Goal: Information Seeking & Learning: Compare options

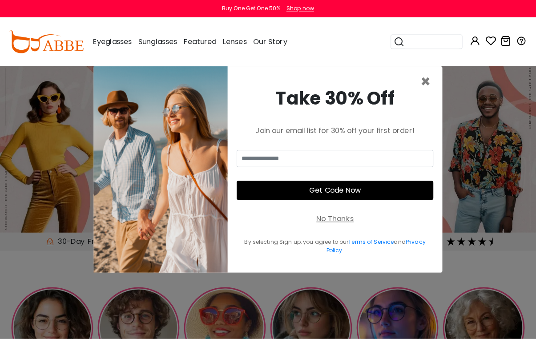
scroll to position [1, 0]
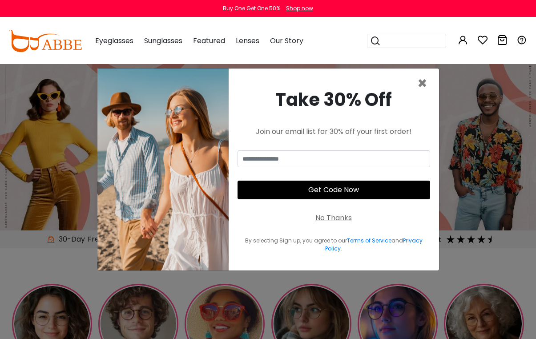
click at [418, 90] on span "×" at bounding box center [422, 83] width 10 height 23
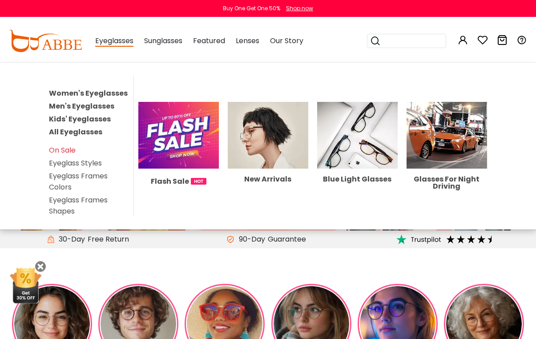
scroll to position [0, 0]
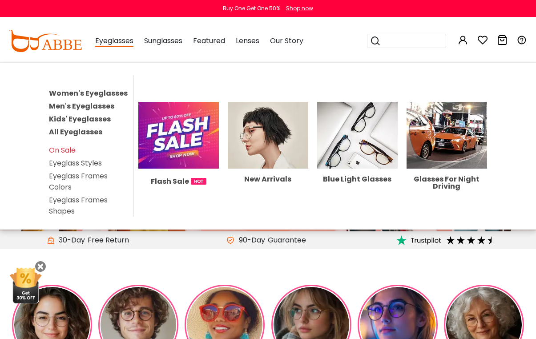
click at [260, 177] on div "New Arrivals" at bounding box center [268, 179] width 81 height 7
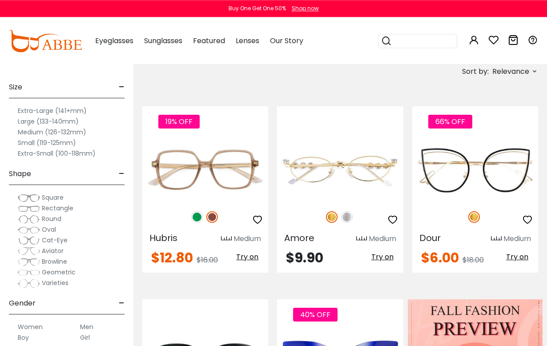
scroll to position [151, 0]
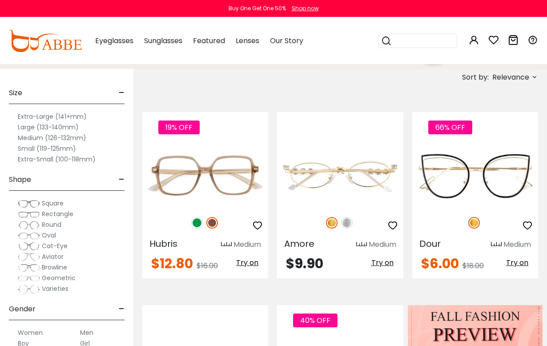
click at [197, 225] on img at bounding box center [197, 223] width 12 height 12
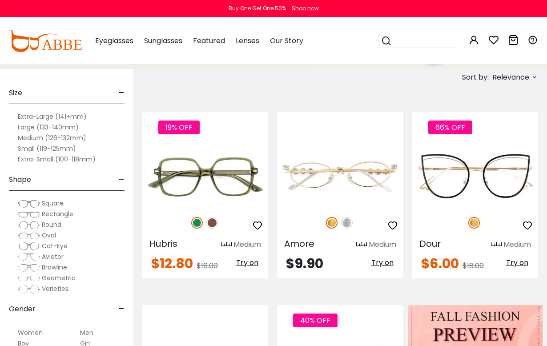
click at [43, 247] on span "Cat-Eye" at bounding box center [55, 246] width 26 height 9
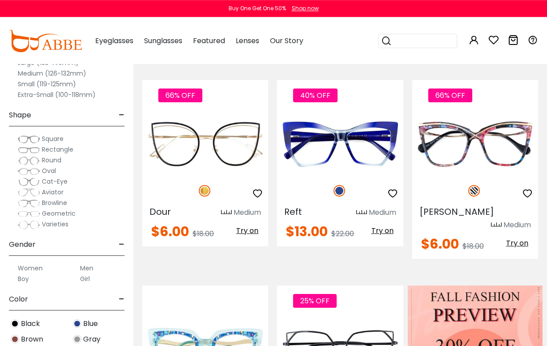
scroll to position [183, 0]
click at [0, 0] on img at bounding box center [0, 0] width 0 height 0
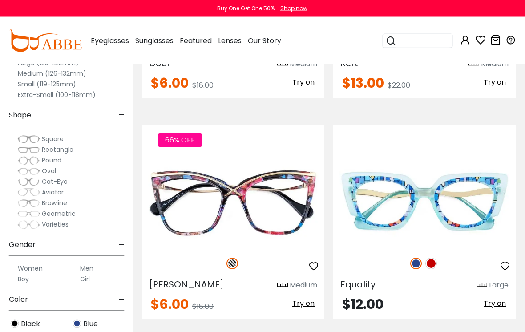
scroll to position [437, 0]
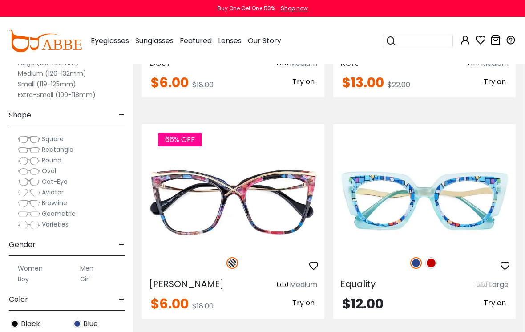
click at [430, 263] on img at bounding box center [431, 263] width 12 height 12
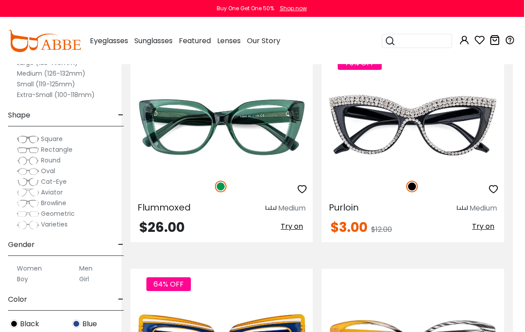
scroll to position [979, 11]
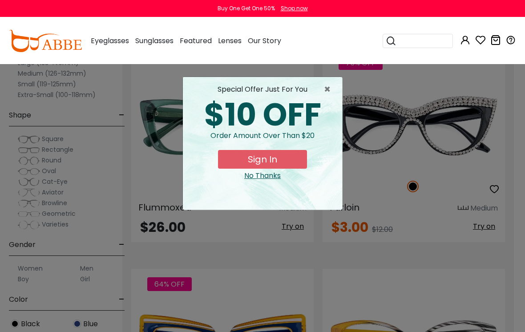
click at [326, 87] on span "×" at bounding box center [329, 89] width 11 height 11
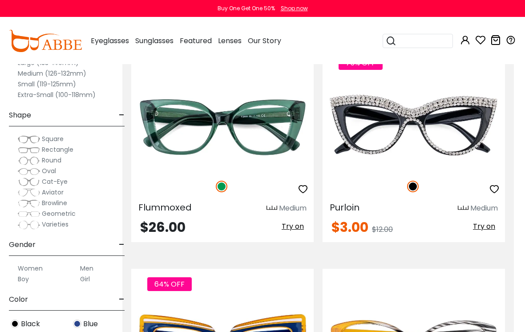
click at [0, 0] on img at bounding box center [0, 0] width 0 height 0
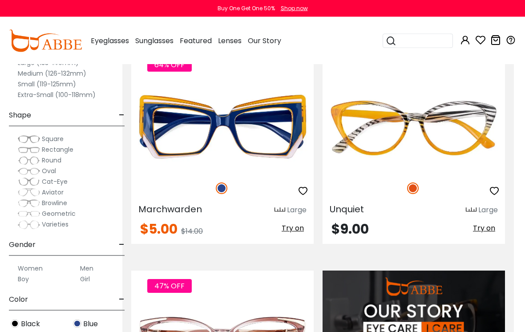
scroll to position [1198, 11]
click at [0, 0] on img at bounding box center [0, 0] width 0 height 0
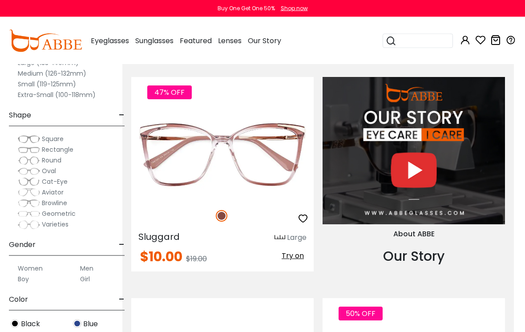
scroll to position [1393, 11]
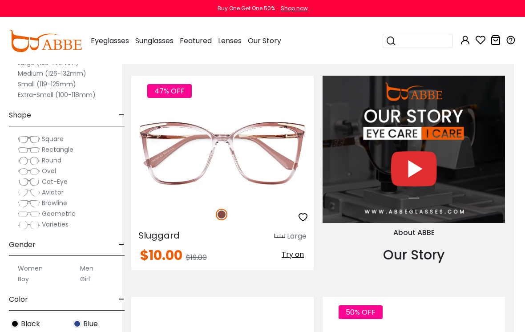
click at [0, 0] on img at bounding box center [0, 0] width 0 height 0
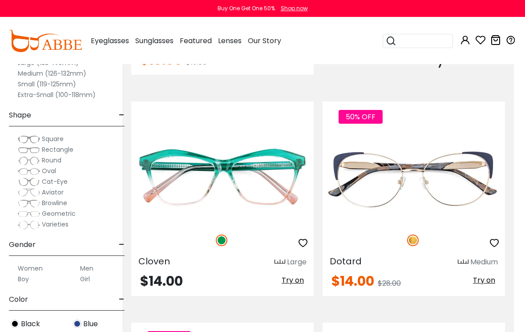
scroll to position [1588, 11]
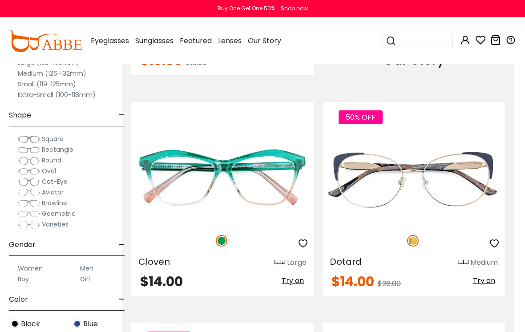
click at [0, 0] on img at bounding box center [0, 0] width 0 height 0
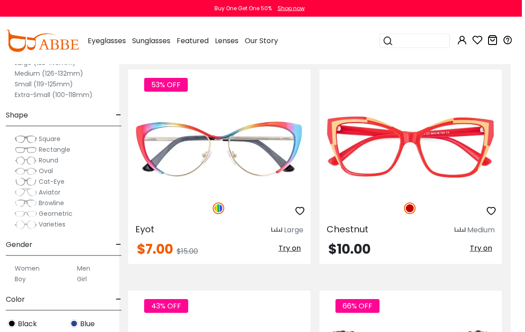
scroll to position [1841, 11]
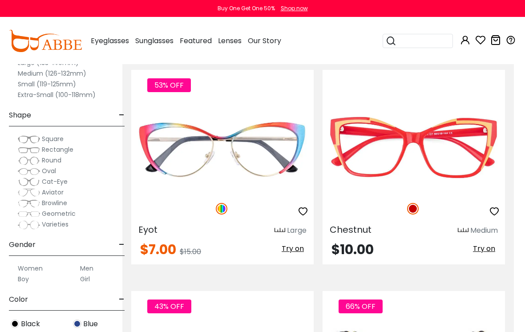
click at [0, 0] on img at bounding box center [0, 0] width 0 height 0
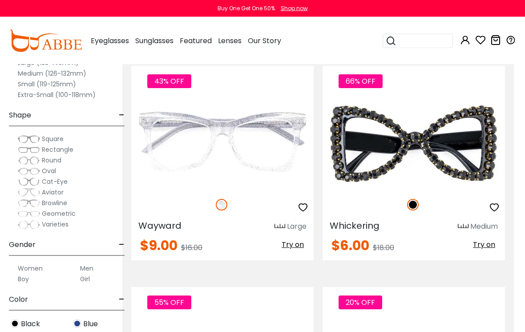
scroll to position [2066, 11]
click at [0, 0] on img at bounding box center [0, 0] width 0 height 0
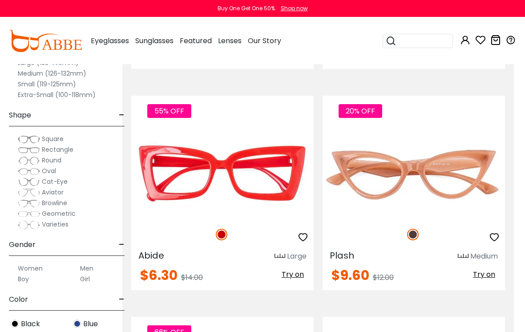
scroll to position [2262, 11]
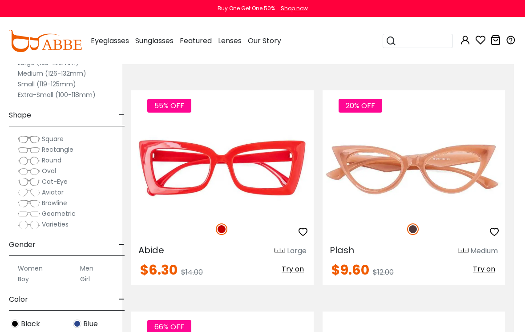
click at [296, 272] on span "Try on" at bounding box center [293, 269] width 22 height 10
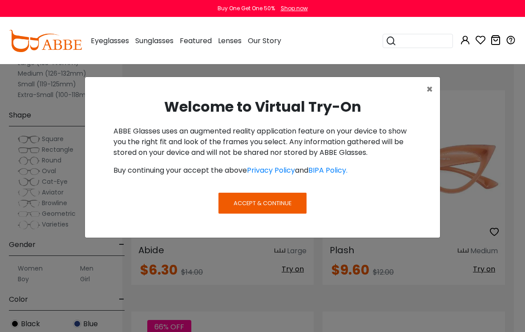
click at [433, 85] on button "×" at bounding box center [429, 89] width 21 height 25
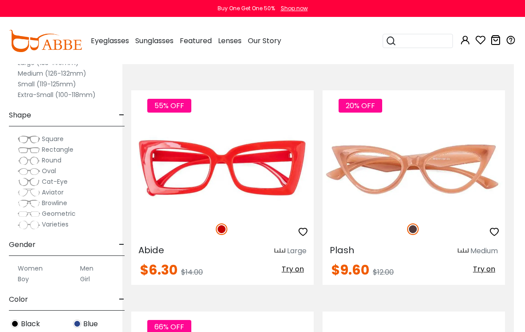
click at [0, 0] on img at bounding box center [0, 0] width 0 height 0
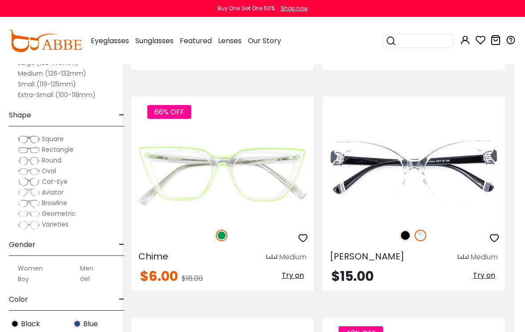
scroll to position [2478, 11]
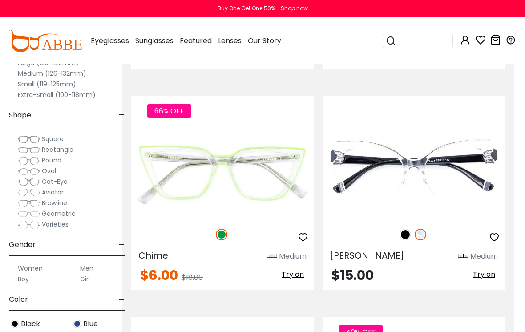
click at [403, 231] on img at bounding box center [405, 235] width 12 height 12
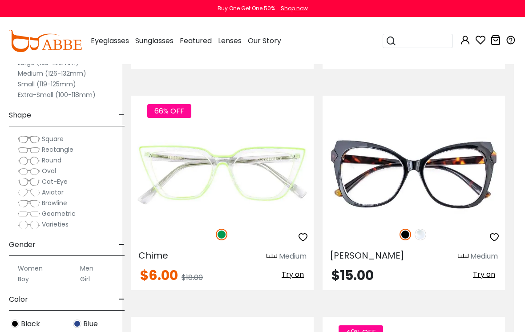
click at [0, 0] on img at bounding box center [0, 0] width 0 height 0
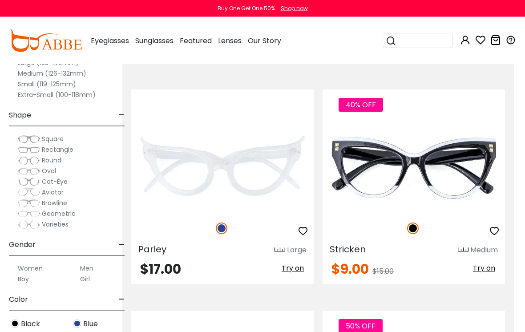
scroll to position [2705, 11]
click at [0, 0] on img at bounding box center [0, 0] width 0 height 0
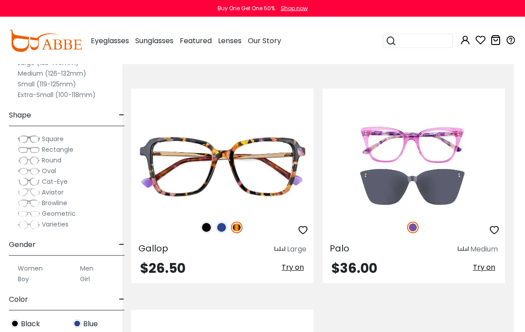
scroll to position [3812, 11]
click at [222, 229] on img at bounding box center [222, 228] width 12 height 12
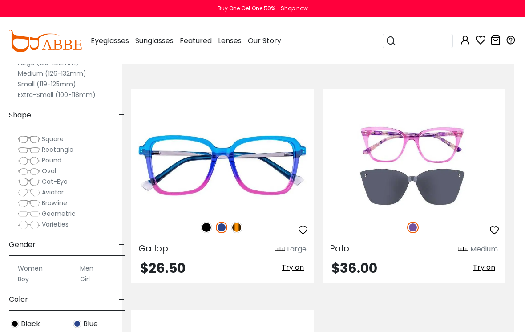
click at [201, 226] on img at bounding box center [207, 228] width 12 height 12
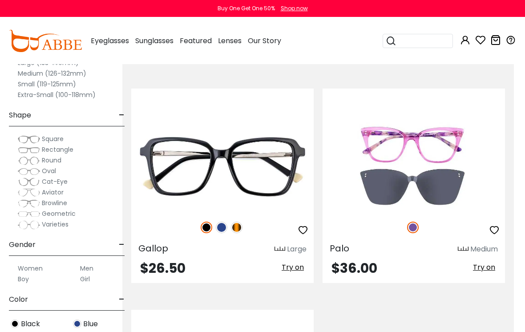
click at [0, 0] on img at bounding box center [0, 0] width 0 height 0
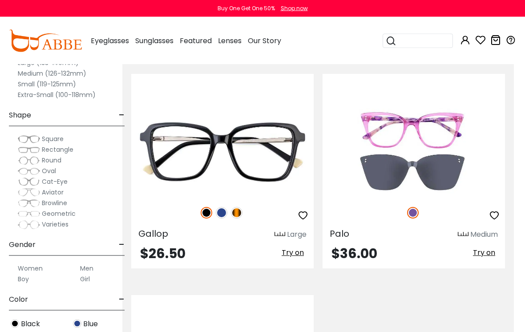
scroll to position [3827, 11]
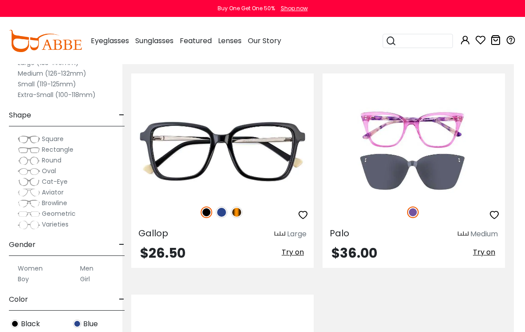
click at [0, 0] on img at bounding box center [0, 0] width 0 height 0
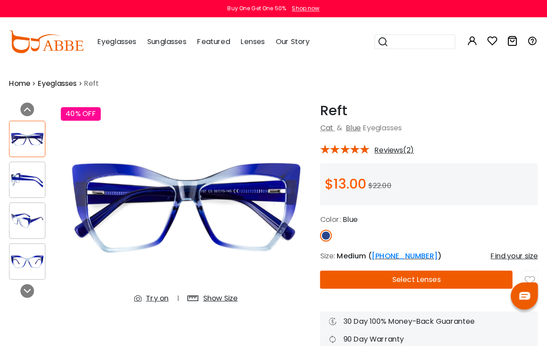
scroll to position [1, 0]
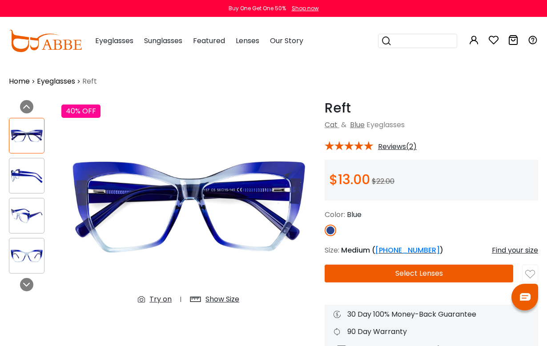
click at [25, 219] on img at bounding box center [26, 215] width 35 height 17
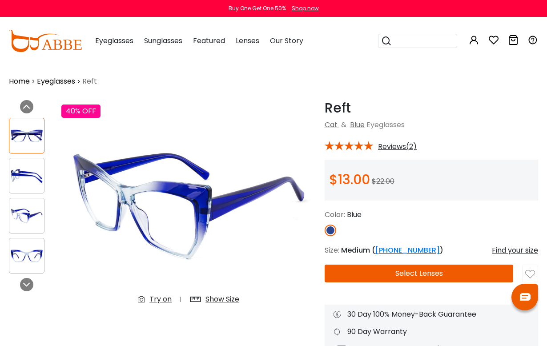
click at [28, 254] on img at bounding box center [26, 255] width 35 height 17
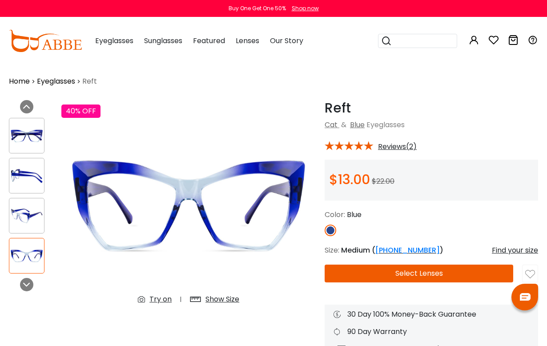
click at [25, 144] on img at bounding box center [26, 135] width 35 height 17
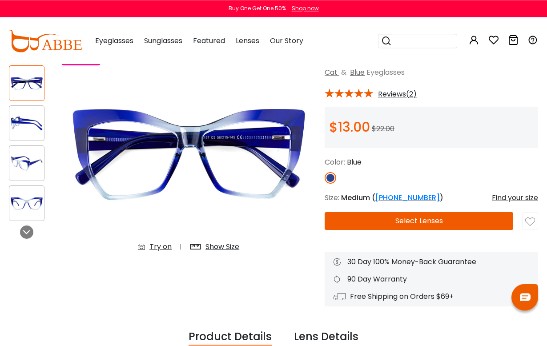
scroll to position [0, 0]
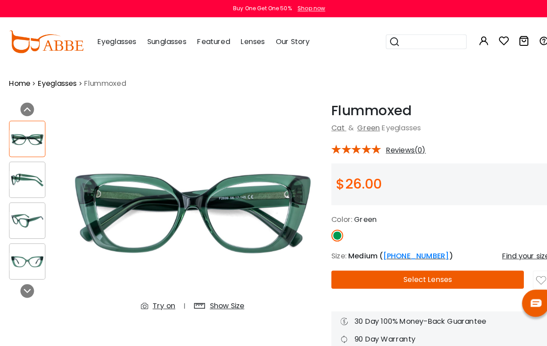
scroll to position [1, 0]
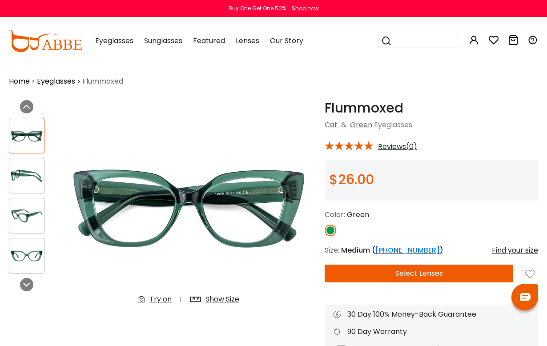
click at [28, 211] on img at bounding box center [26, 215] width 35 height 17
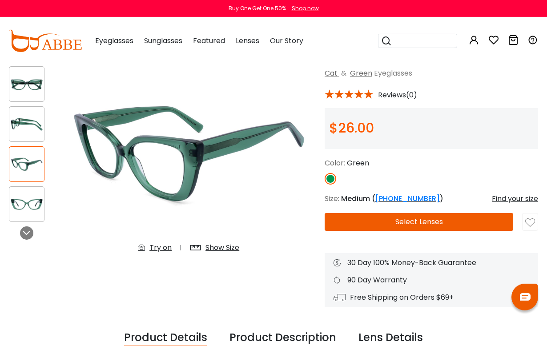
scroll to position [0, 0]
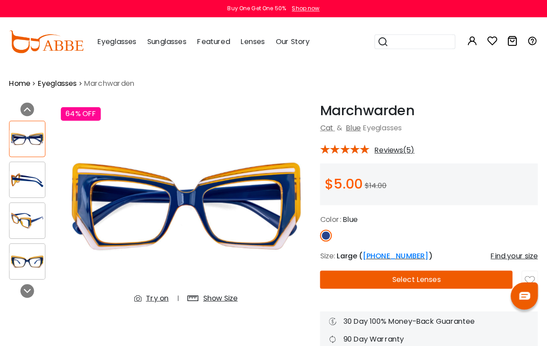
scroll to position [1, 0]
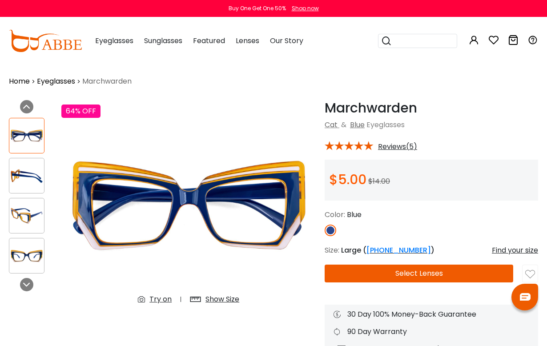
click at [26, 214] on img at bounding box center [26, 215] width 35 height 17
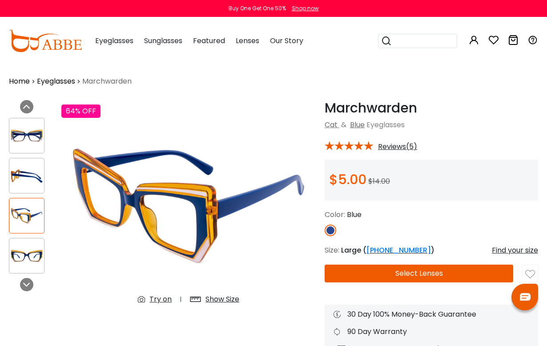
click at [24, 259] on img at bounding box center [26, 255] width 35 height 17
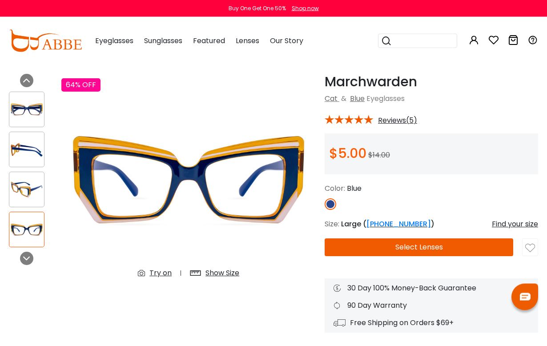
scroll to position [0, 0]
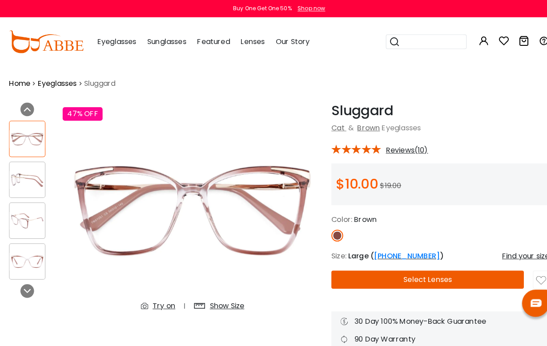
scroll to position [1, 0]
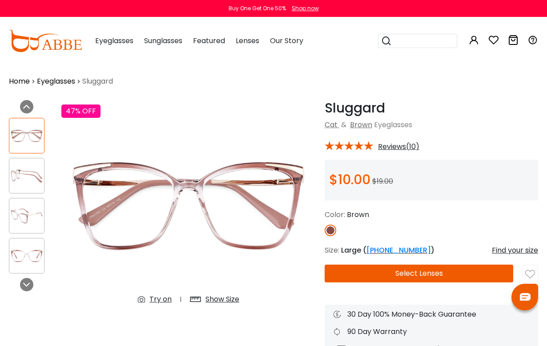
click at [28, 182] on img at bounding box center [26, 175] width 35 height 17
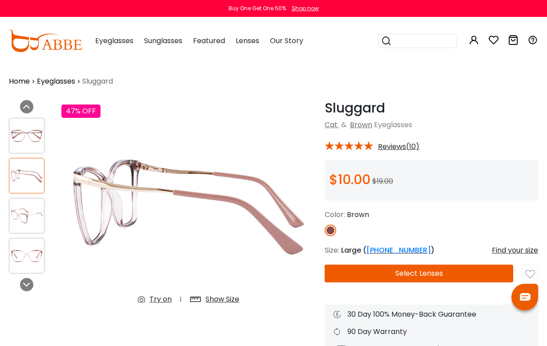
click at [23, 140] on img at bounding box center [26, 135] width 35 height 17
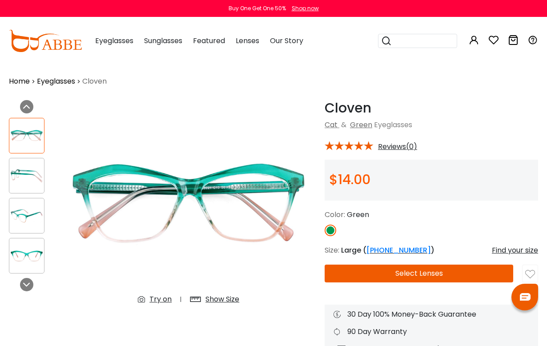
click at [24, 141] on img at bounding box center [26, 135] width 35 height 17
click at [23, 175] on img at bounding box center [26, 175] width 35 height 17
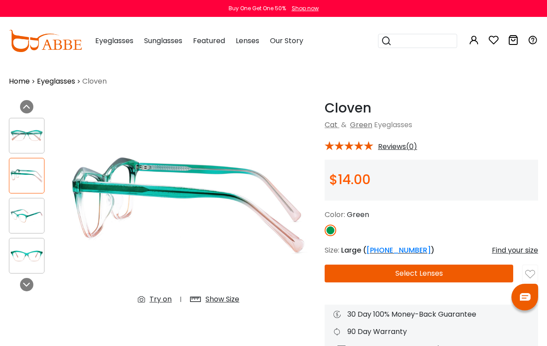
click at [15, 143] on img at bounding box center [26, 135] width 35 height 17
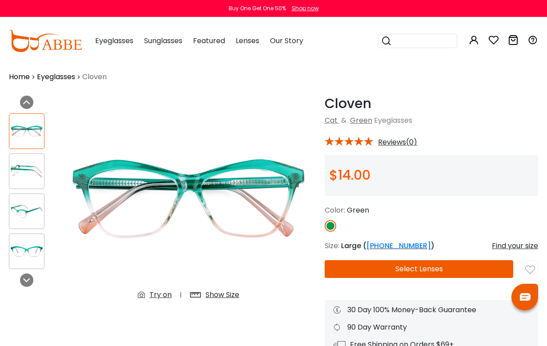
scroll to position [6, 0]
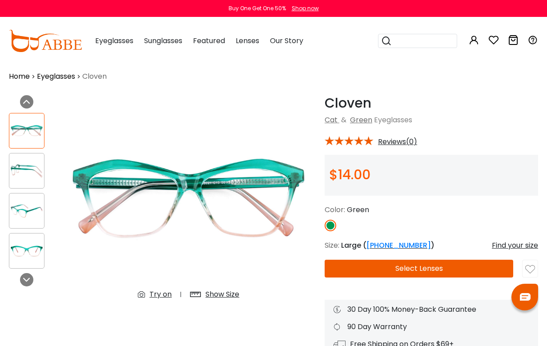
click at [26, 256] on img at bounding box center [26, 250] width 35 height 17
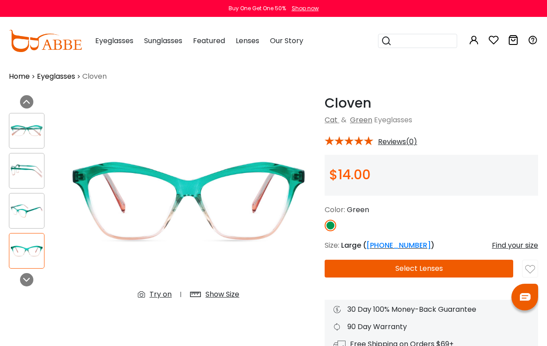
click at [24, 211] on img at bounding box center [26, 210] width 35 height 17
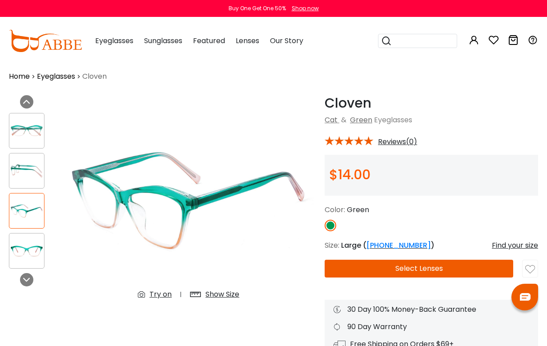
click at [22, 167] on img at bounding box center [26, 170] width 35 height 17
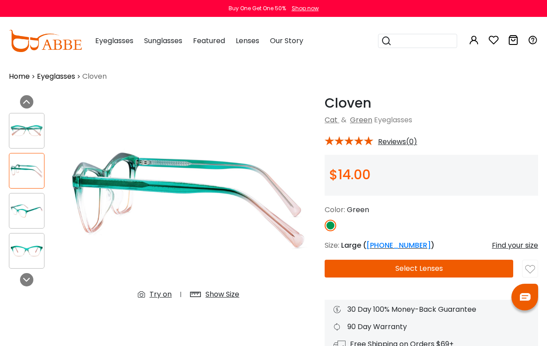
click at [26, 135] on img at bounding box center [26, 130] width 35 height 17
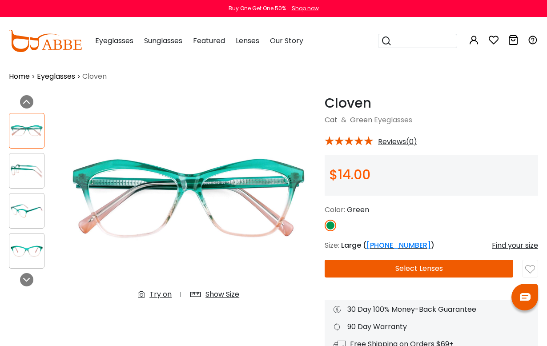
click at [214, 204] on img at bounding box center [188, 201] width 254 height 212
click at [213, 296] on div "Show Size" at bounding box center [223, 294] width 34 height 11
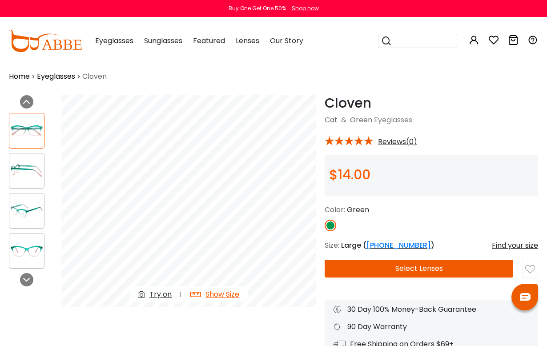
click at [28, 170] on img at bounding box center [26, 170] width 35 height 17
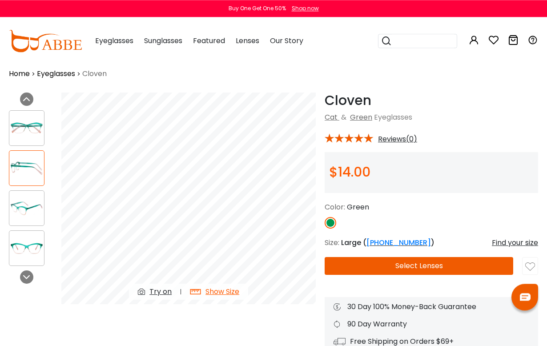
scroll to position [0, 0]
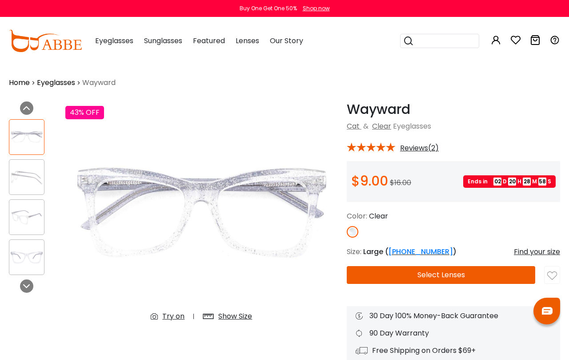
click at [234, 319] on div "Show Size" at bounding box center [235, 316] width 34 height 11
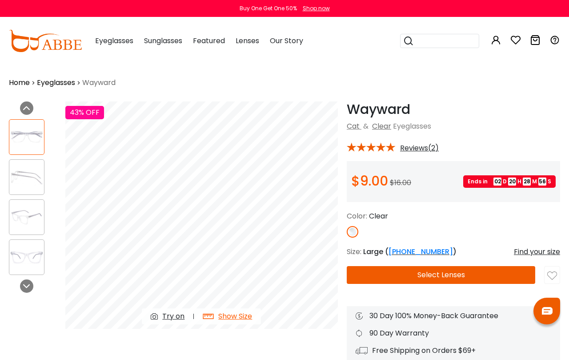
click at [229, 318] on div "Show Size" at bounding box center [235, 316] width 34 height 11
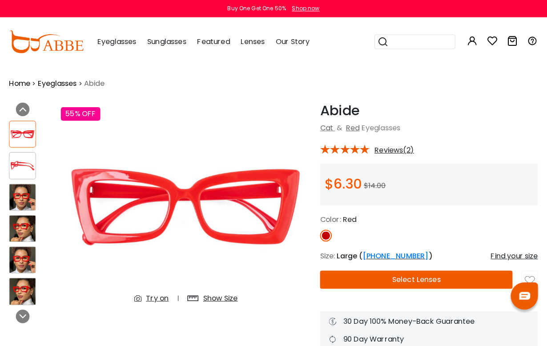
scroll to position [1, 0]
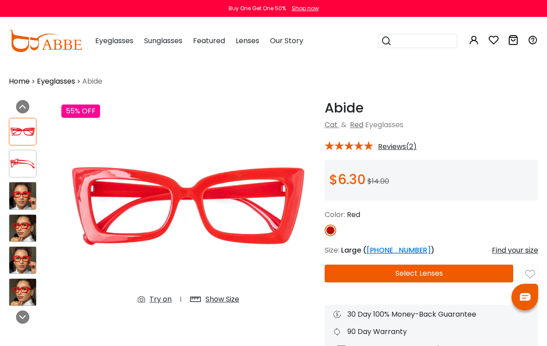
click at [219, 300] on div "Show Size" at bounding box center [223, 299] width 34 height 11
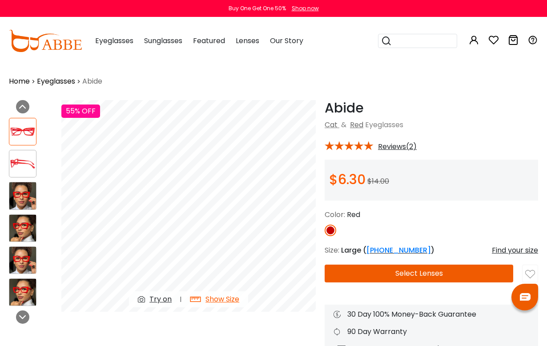
click at [16, 255] on img at bounding box center [22, 260] width 27 height 27
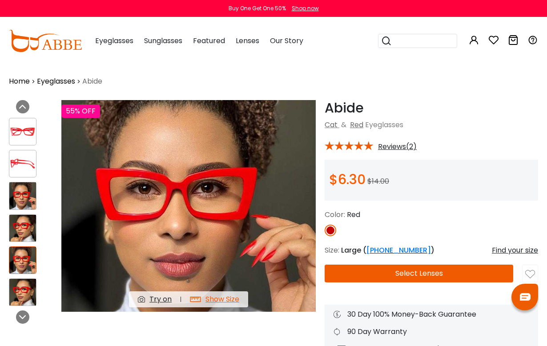
click at [22, 230] on img at bounding box center [22, 228] width 27 height 27
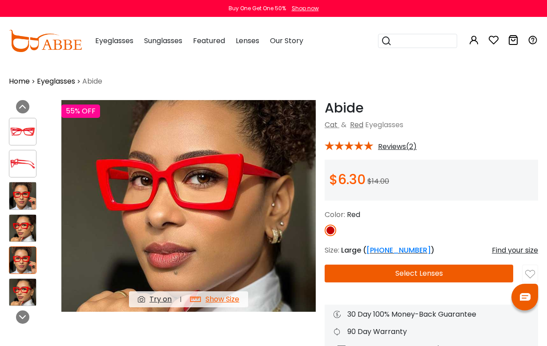
click at [29, 194] on img at bounding box center [22, 195] width 27 height 27
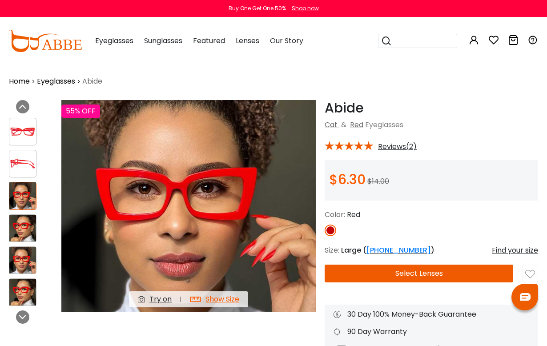
click at [25, 294] on img at bounding box center [22, 292] width 27 height 27
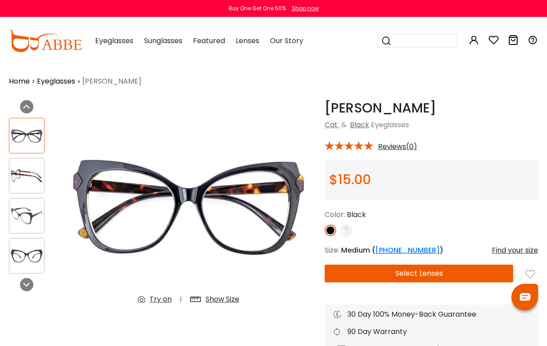
click at [26, 259] on img at bounding box center [26, 255] width 35 height 17
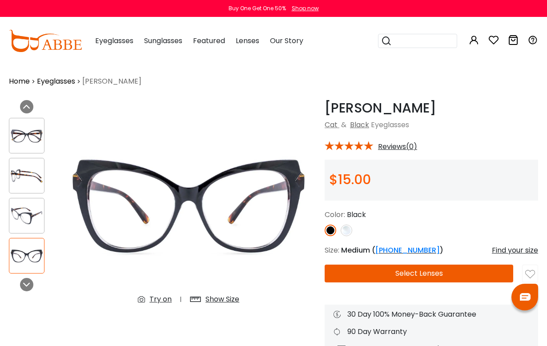
click at [341, 228] on img at bounding box center [347, 231] width 12 height 12
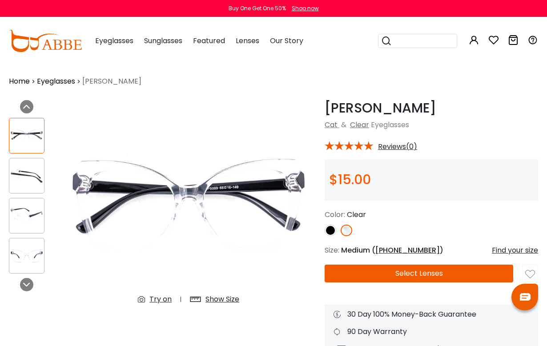
click at [332, 229] on img at bounding box center [331, 231] width 12 height 12
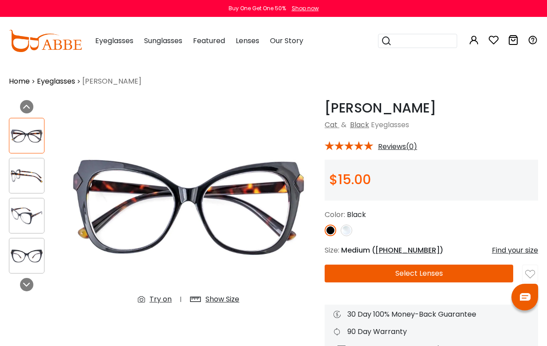
click at [24, 138] on img at bounding box center [26, 135] width 35 height 17
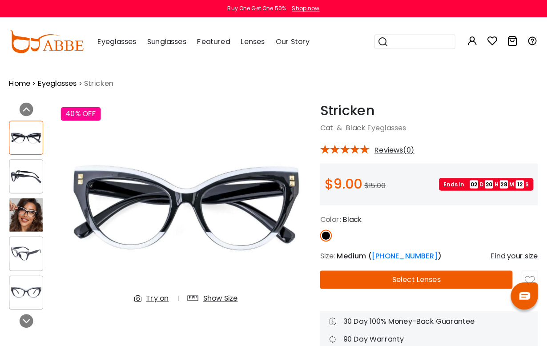
scroll to position [1, 0]
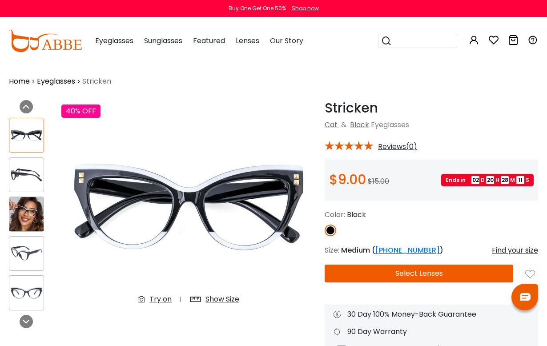
click at [15, 130] on img at bounding box center [26, 135] width 34 height 17
click at [29, 173] on img at bounding box center [26, 174] width 34 height 17
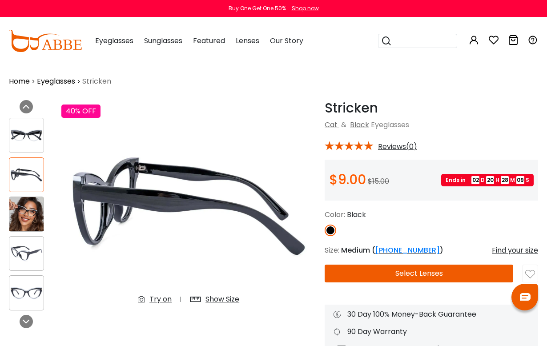
click at [34, 219] on img at bounding box center [26, 214] width 34 height 34
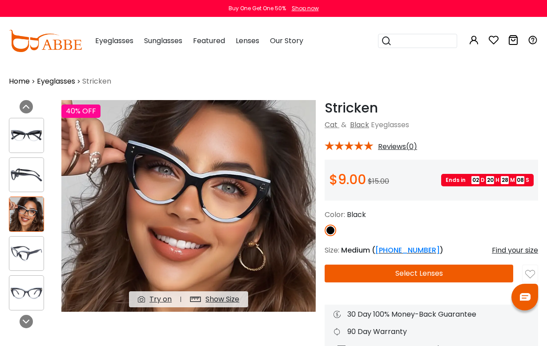
click at [32, 262] on img at bounding box center [26, 253] width 34 height 17
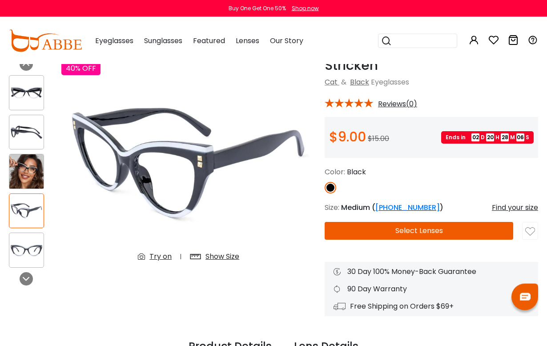
click at [19, 257] on img at bounding box center [26, 250] width 34 height 17
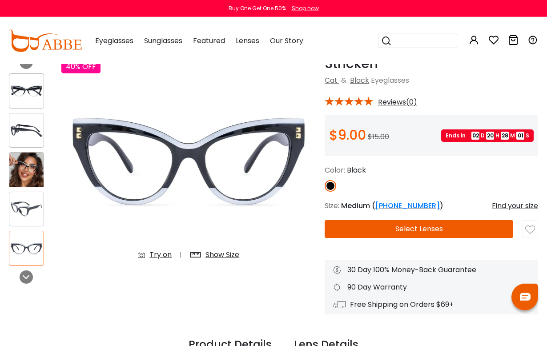
scroll to position [0, 0]
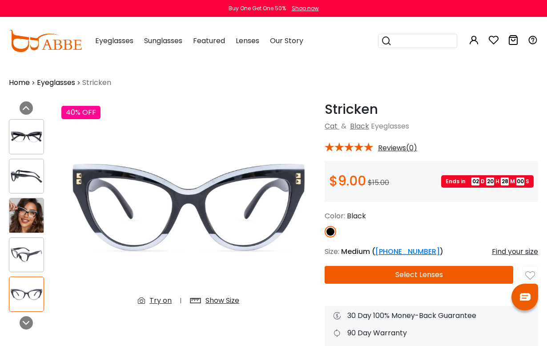
click at [220, 310] on img at bounding box center [188, 207] width 254 height 212
click at [218, 301] on div "Show Size" at bounding box center [223, 300] width 34 height 11
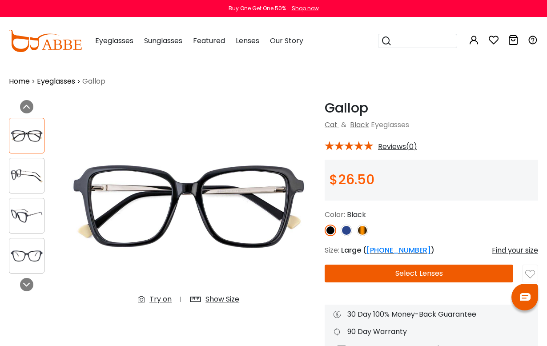
click at [349, 232] on img at bounding box center [347, 231] width 12 height 12
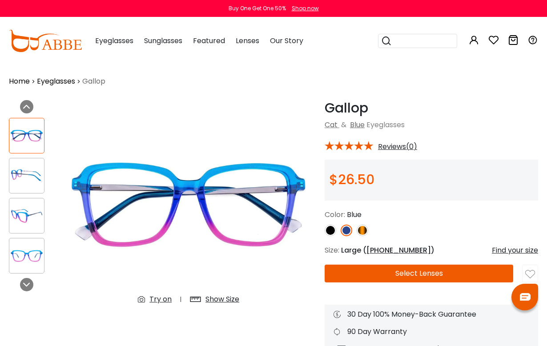
click at [368, 232] on img at bounding box center [363, 231] width 12 height 12
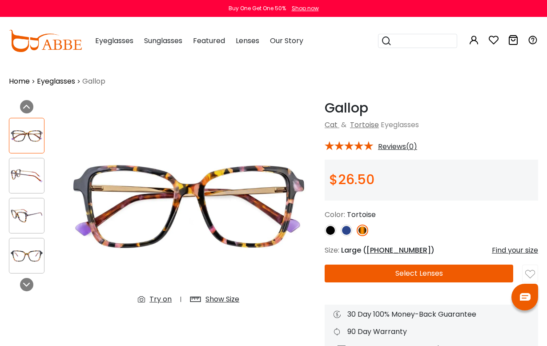
click at [25, 218] on img at bounding box center [26, 215] width 35 height 17
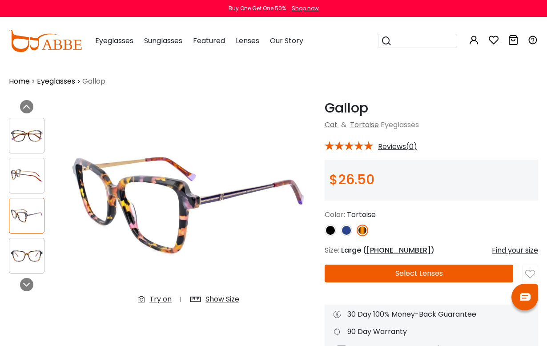
click at [26, 264] on img at bounding box center [26, 255] width 35 height 17
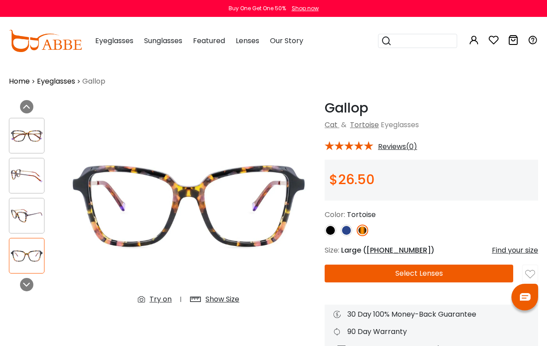
click at [220, 300] on div "Show Size" at bounding box center [223, 299] width 34 height 11
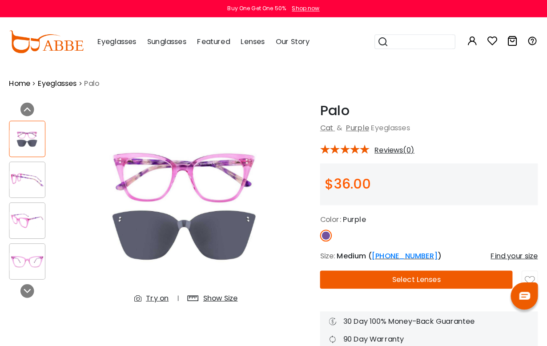
scroll to position [1, 0]
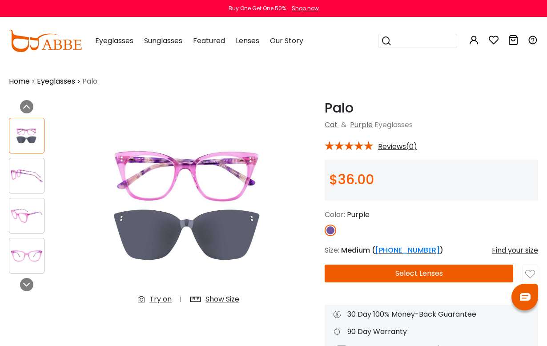
click at [27, 140] on img at bounding box center [26, 135] width 35 height 17
click at [18, 184] on img at bounding box center [26, 175] width 35 height 17
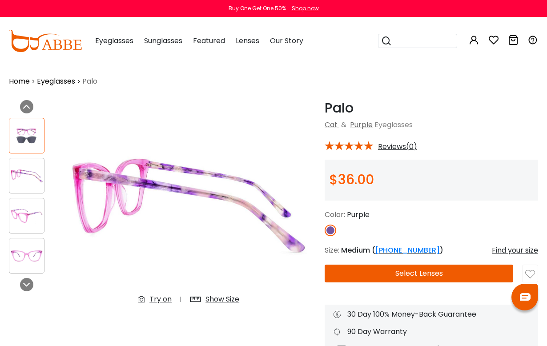
click at [27, 260] on img at bounding box center [26, 255] width 35 height 17
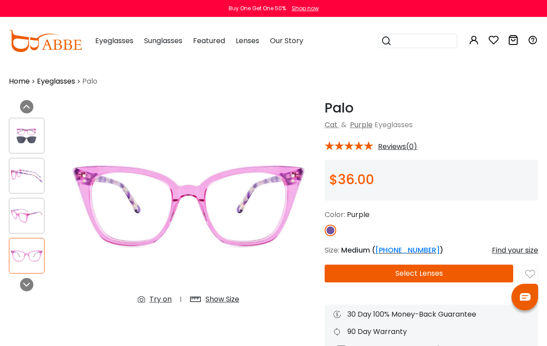
click at [40, 234] on div at bounding box center [31, 195] width 44 height 165
click at [22, 177] on img at bounding box center [26, 175] width 35 height 17
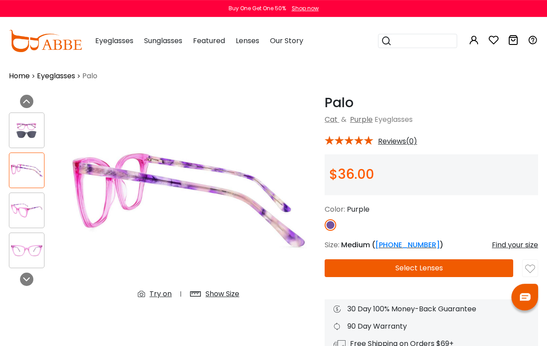
scroll to position [0, 0]
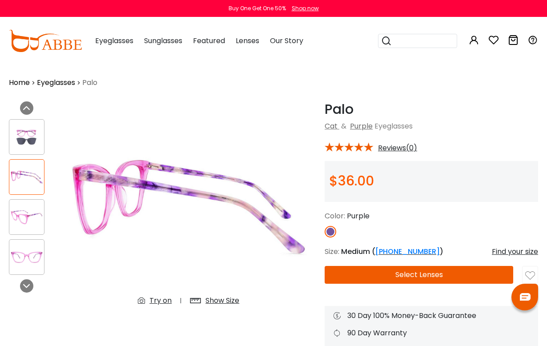
click at [25, 143] on img at bounding box center [26, 137] width 35 height 17
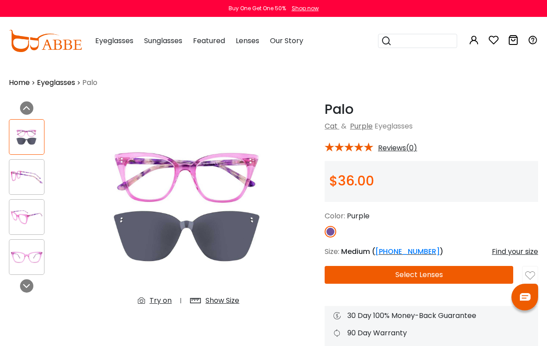
click at [216, 306] on div "Show Size" at bounding box center [223, 300] width 34 height 11
